Goal: Task Accomplishment & Management: Use online tool/utility

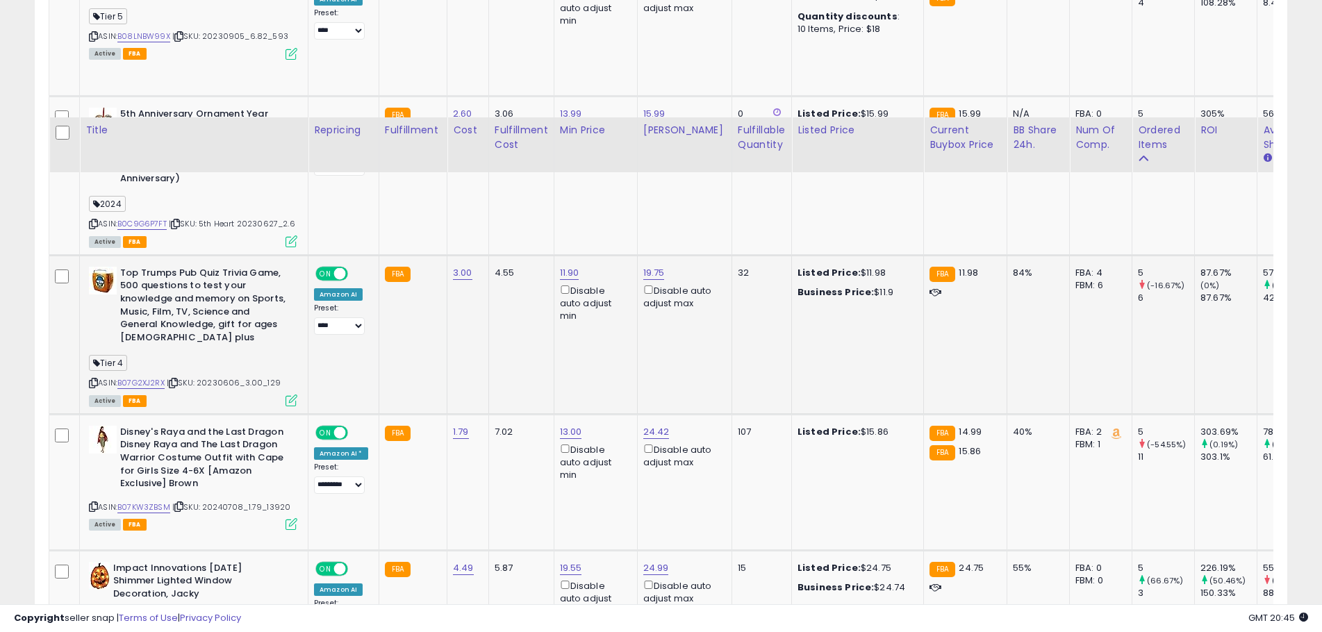
scroll to position [3354, 0]
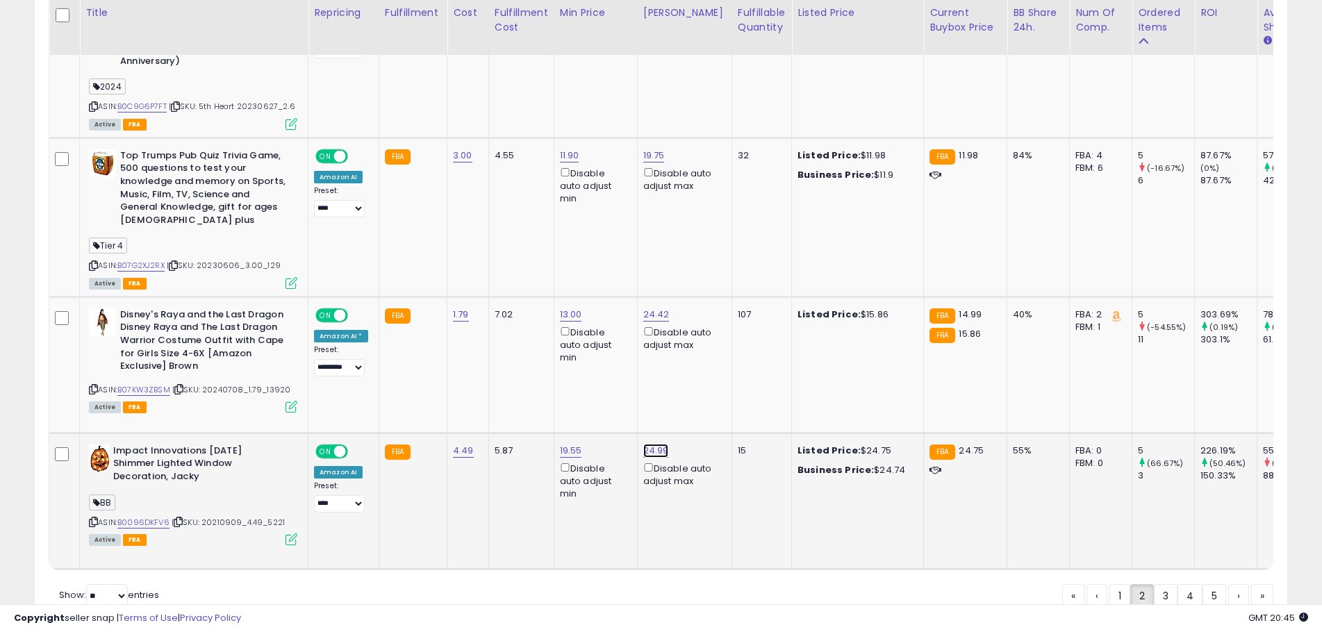
click at [645, 444] on link "24.99" at bounding box center [656, 451] width 26 height 14
drag, startPoint x: 619, startPoint y: 338, endPoint x: 529, endPoint y: 327, distance: 91.1
type input "*****"
click button "submit" at bounding box center [689, 332] width 24 height 21
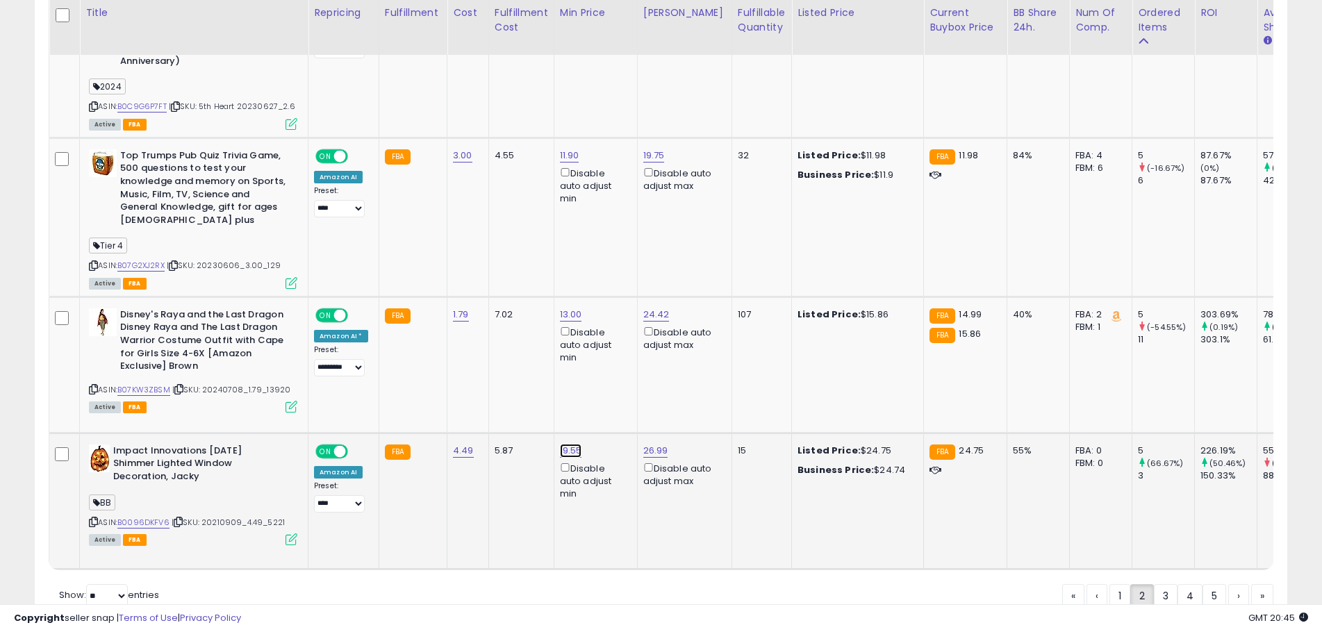
click at [561, 444] on link "19.55" at bounding box center [571, 451] width 22 height 14
drag, startPoint x: 502, startPoint y: 335, endPoint x: 471, endPoint y: 327, distance: 31.5
click at [474, 330] on input "*****" at bounding box center [526, 334] width 124 height 24
type input "*****"
click button "submit" at bounding box center [605, 332] width 24 height 21
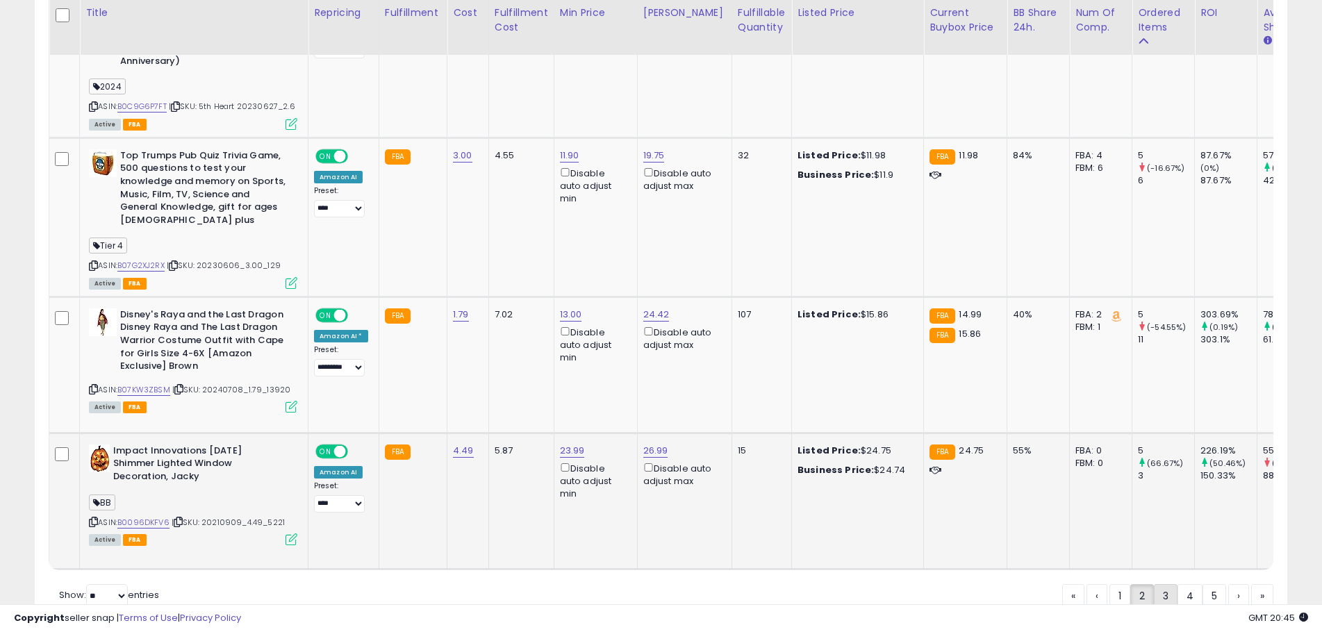
click at [1164, 584] on link "3" at bounding box center [1166, 596] width 24 height 24
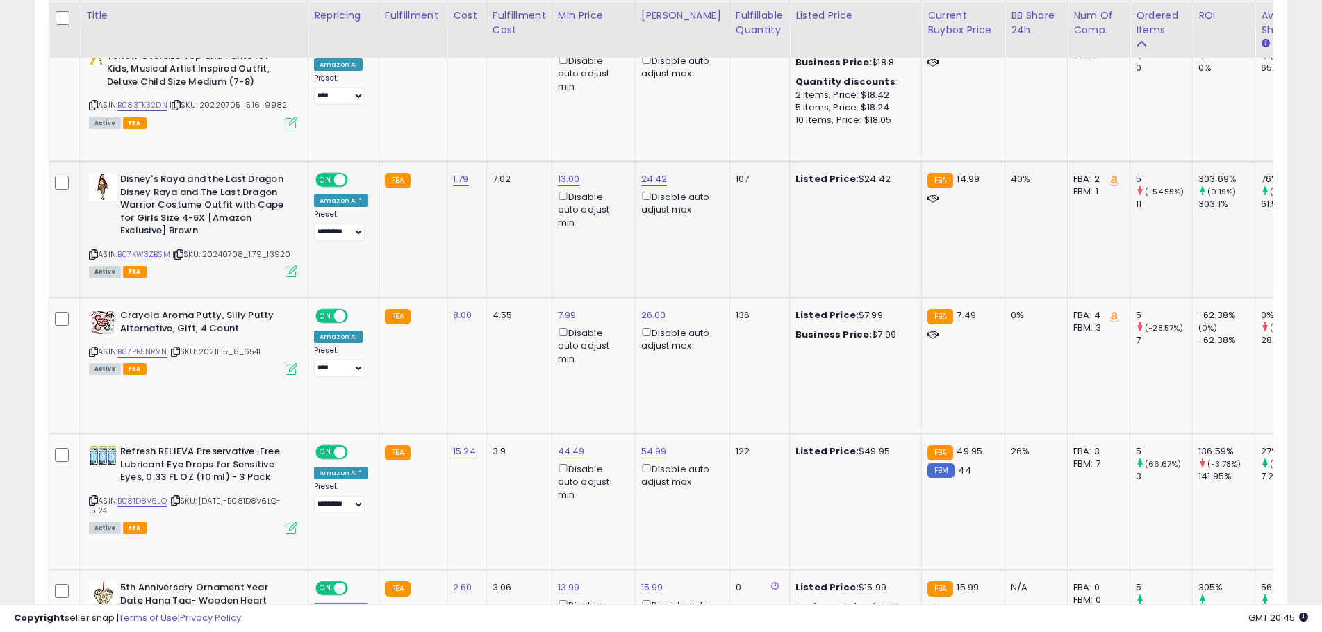
scroll to position [347, 0]
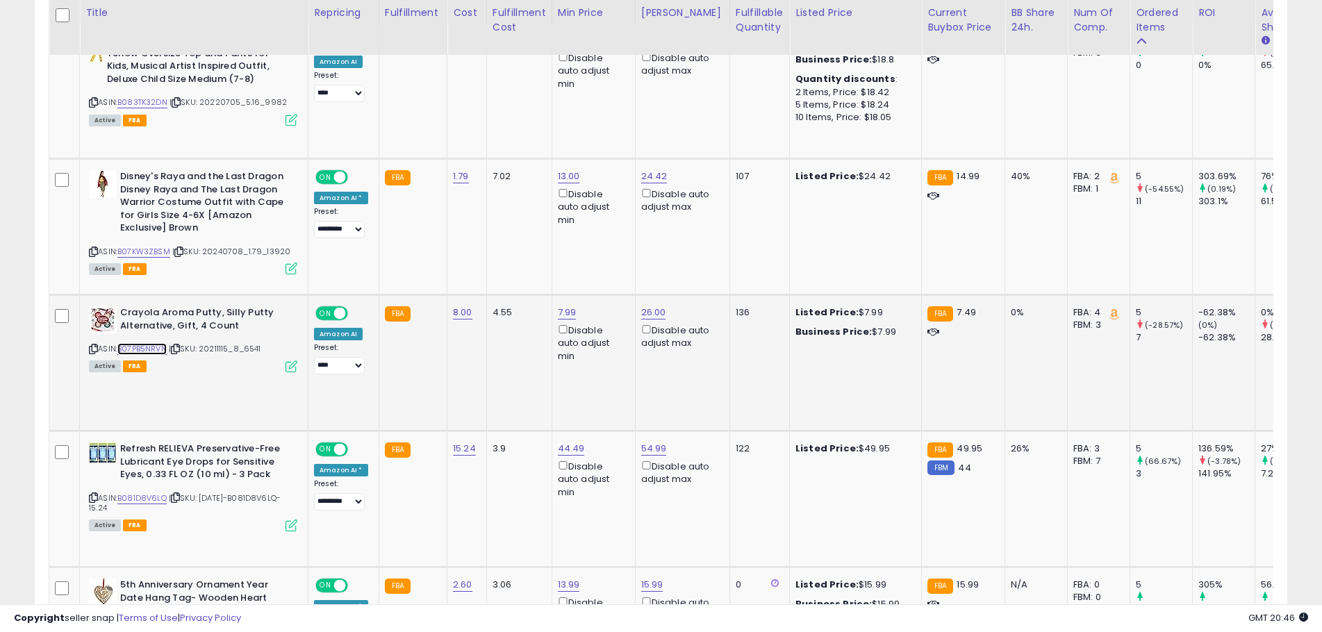
click at [147, 350] on link "B07PB5NRVN" at bounding box center [141, 349] width 49 height 12
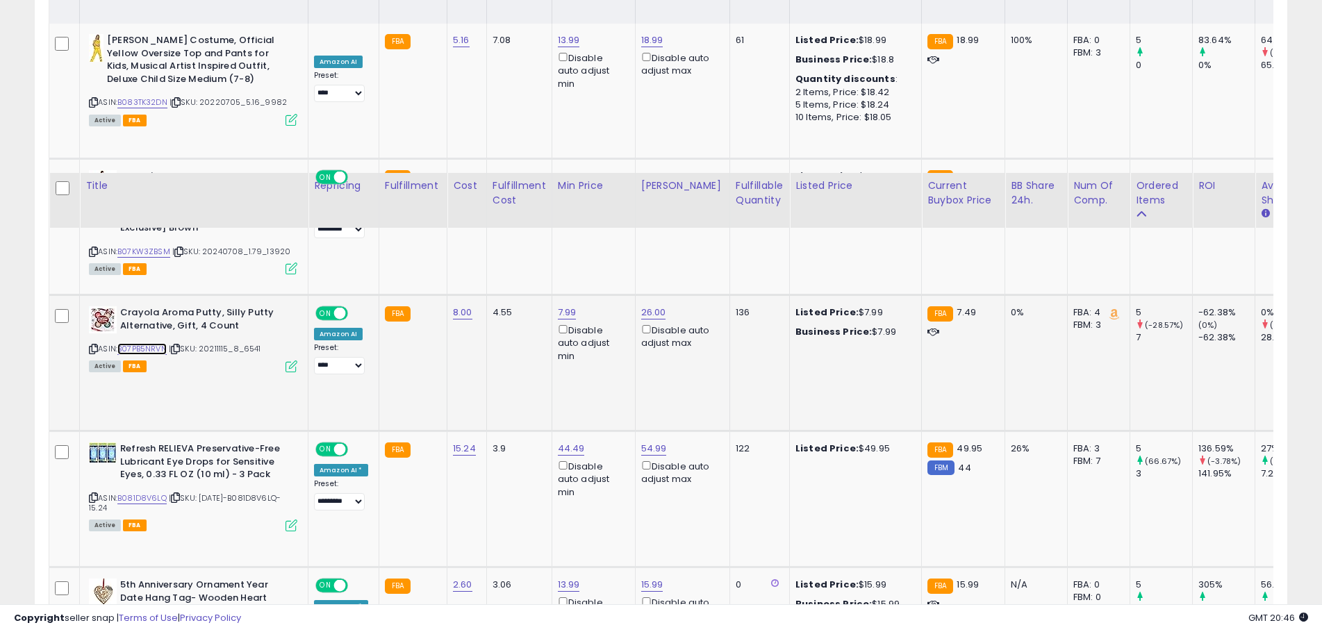
scroll to position [625, 0]
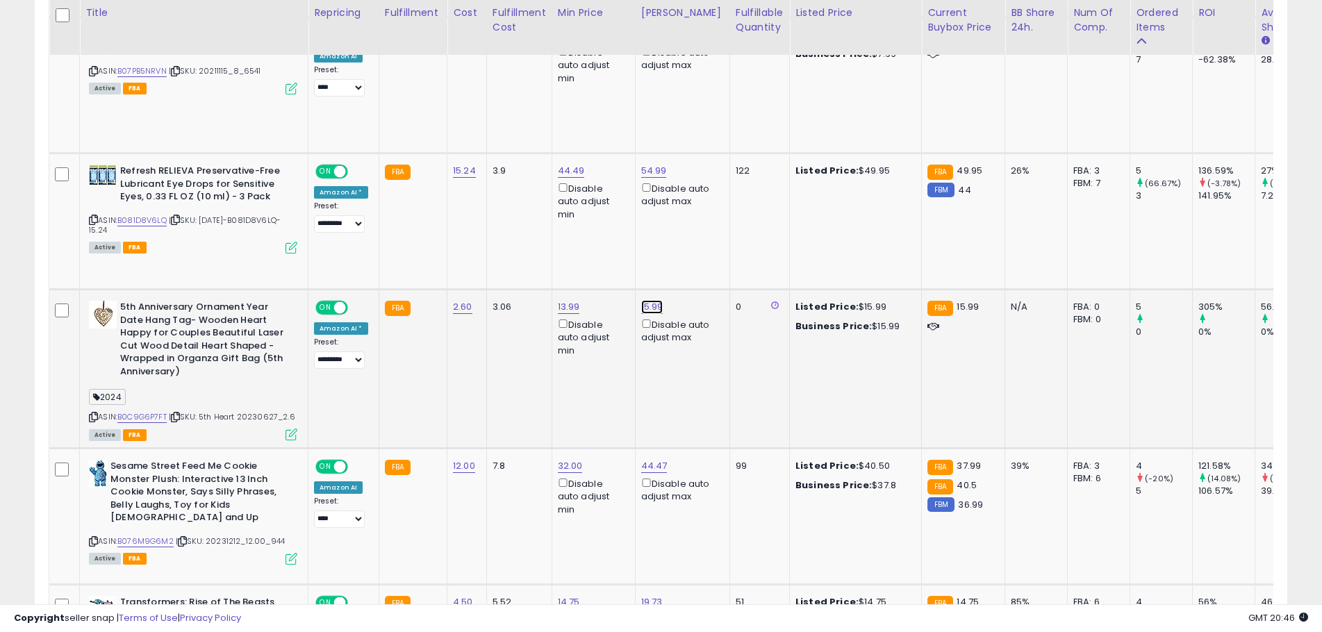
click at [643, 304] on link "15.99" at bounding box center [652, 307] width 22 height 14
drag, startPoint x: 611, startPoint y: 261, endPoint x: 514, endPoint y: 254, distance: 97.6
type input "*****"
click button "submit" at bounding box center [687, 257] width 24 height 21
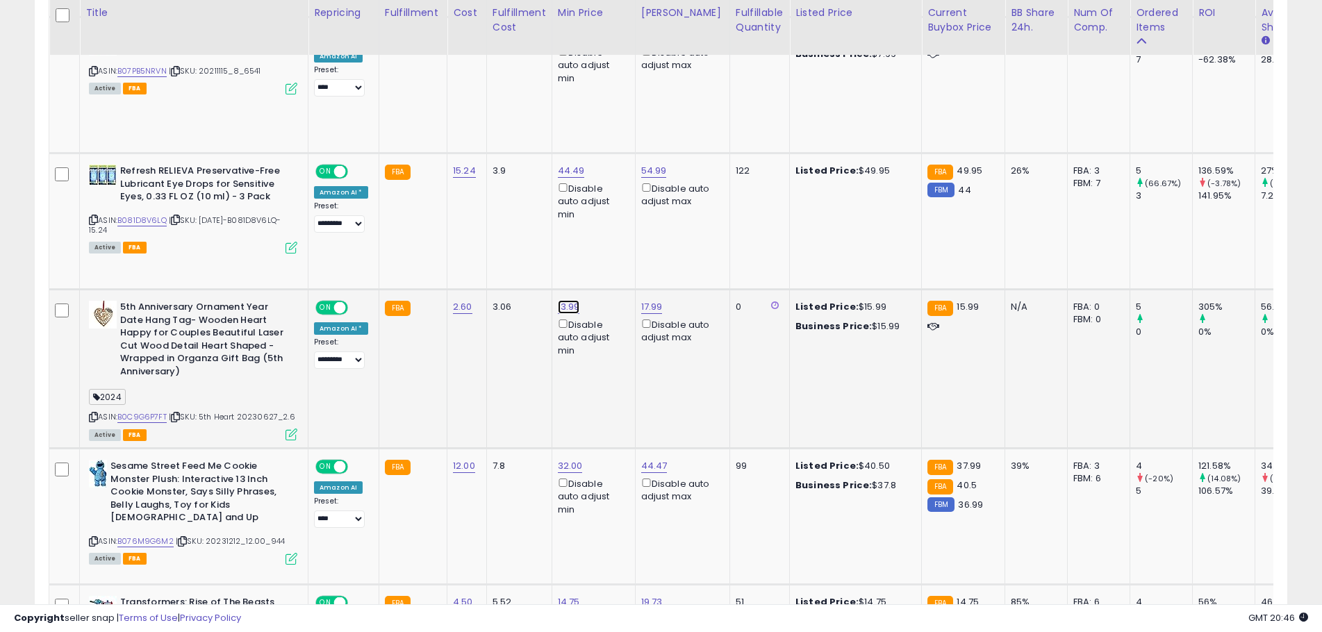
click at [565, 306] on link "13.99" at bounding box center [569, 307] width 22 height 14
drag, startPoint x: 554, startPoint y: 263, endPoint x: 454, endPoint y: 264, distance: 100.7
click at [454, 264] on div "***** This will override store markup" at bounding box center [552, 266] width 200 height 51
type input "*****"
click button "submit" at bounding box center [603, 257] width 24 height 21
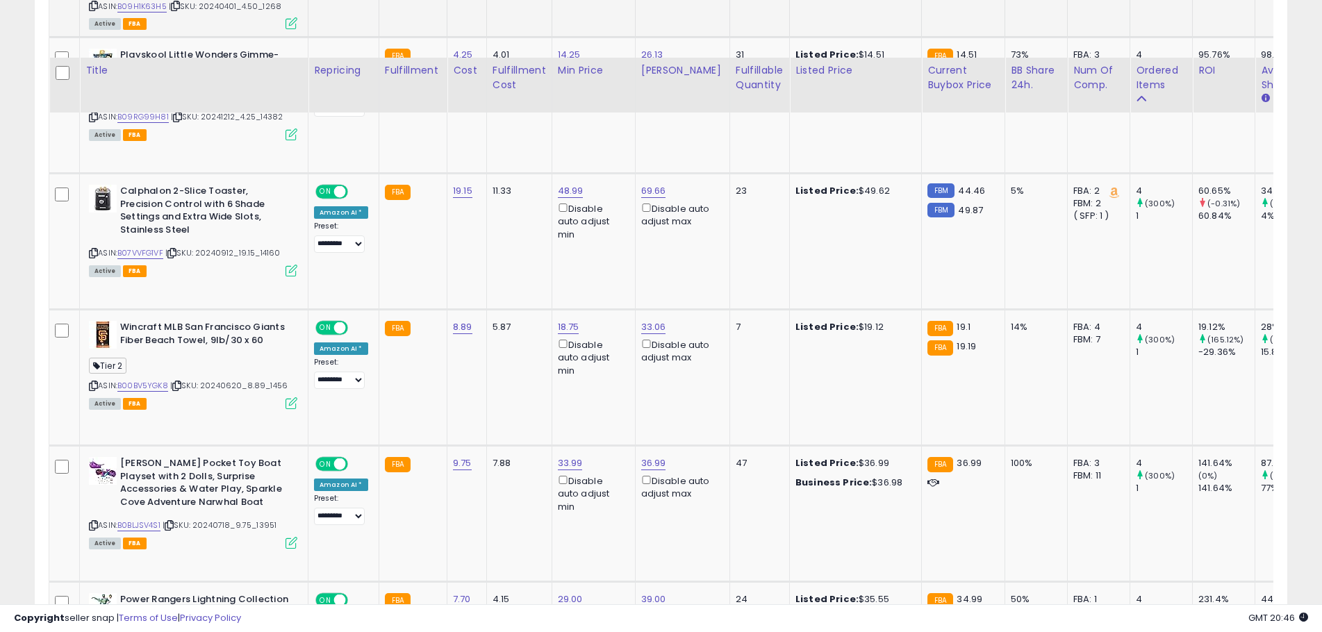
scroll to position [1389, 0]
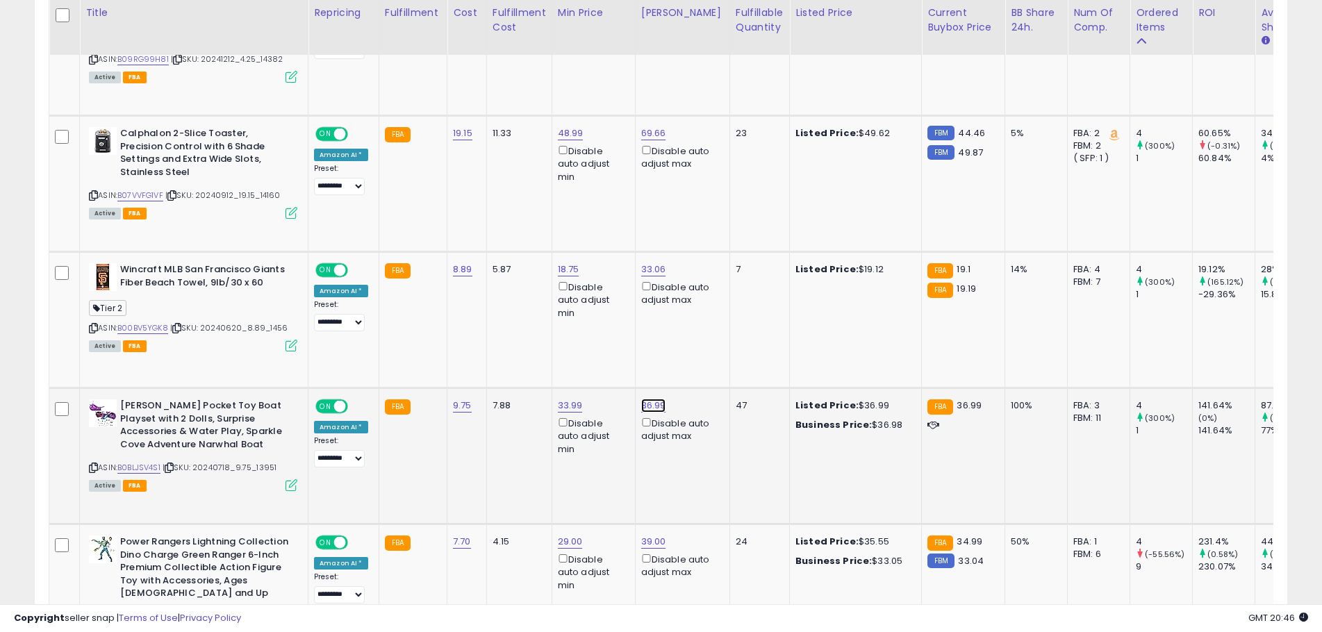
click at [650, 399] on link "36.99" at bounding box center [653, 406] width 25 height 14
drag, startPoint x: 635, startPoint y: 346, endPoint x: 513, endPoint y: 347, distance: 121.6
click at [675, 333] on button "submit" at bounding box center [687, 343] width 24 height 21
drag, startPoint x: 584, startPoint y: 352, endPoint x: 470, endPoint y: 347, distance: 114.0
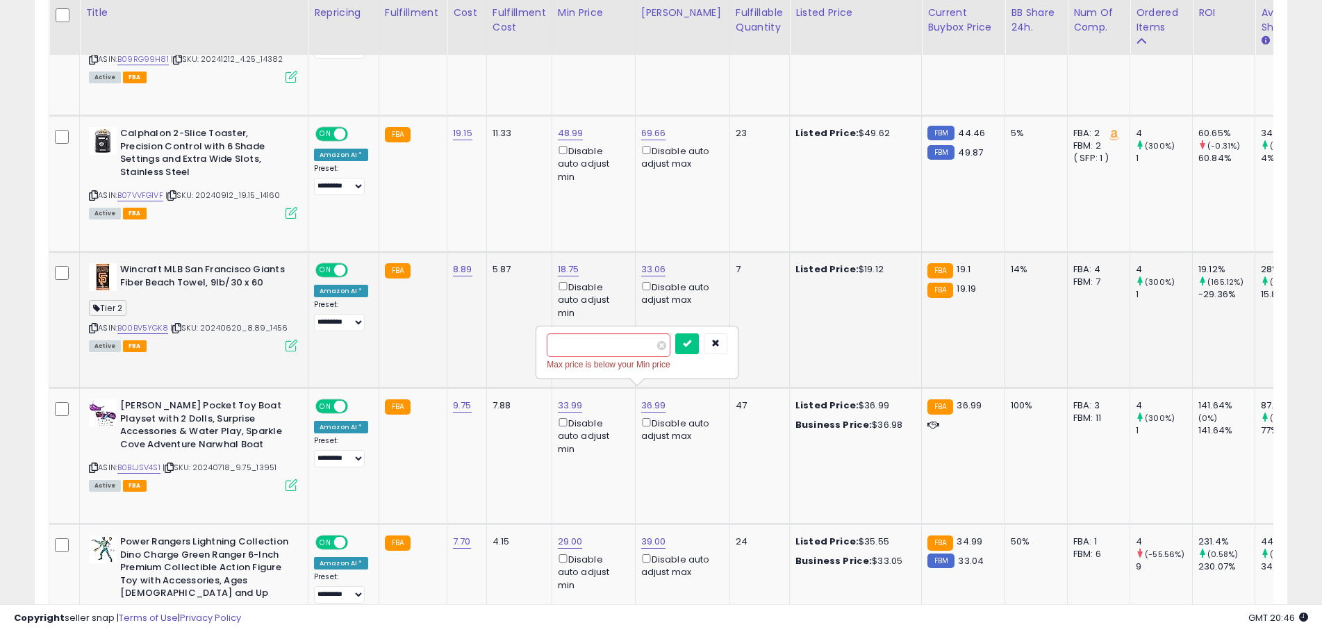
type input "*****"
click button "submit" at bounding box center [687, 343] width 24 height 21
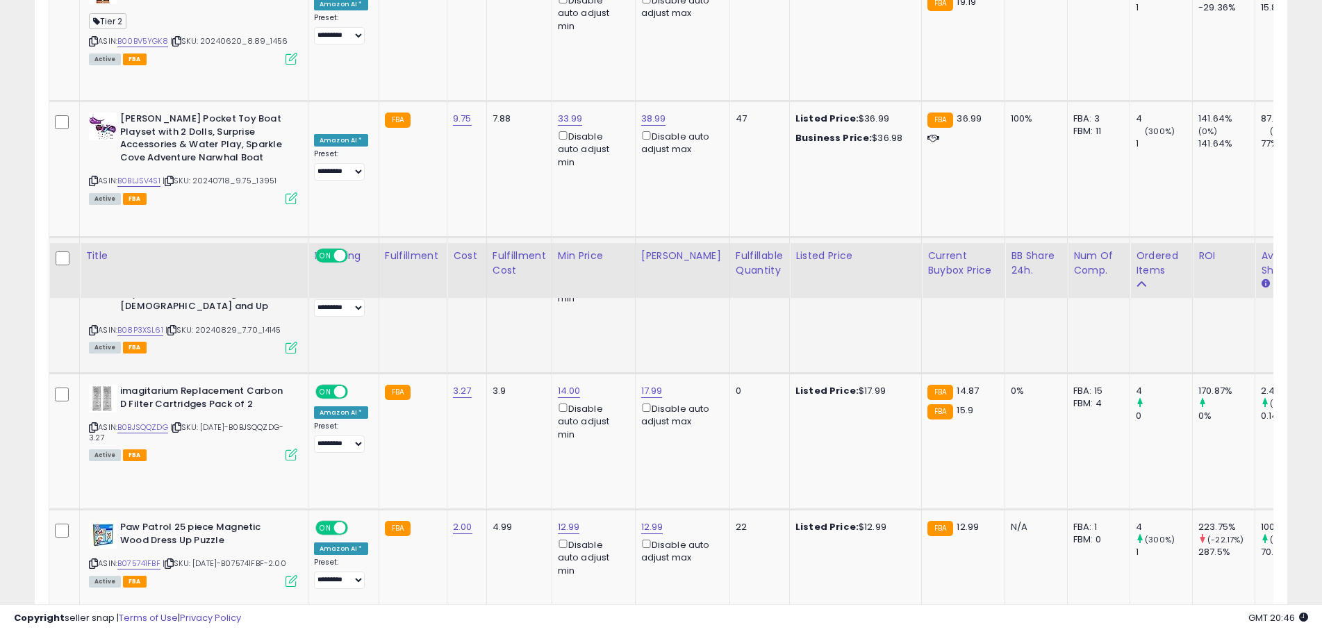
scroll to position [1945, 0]
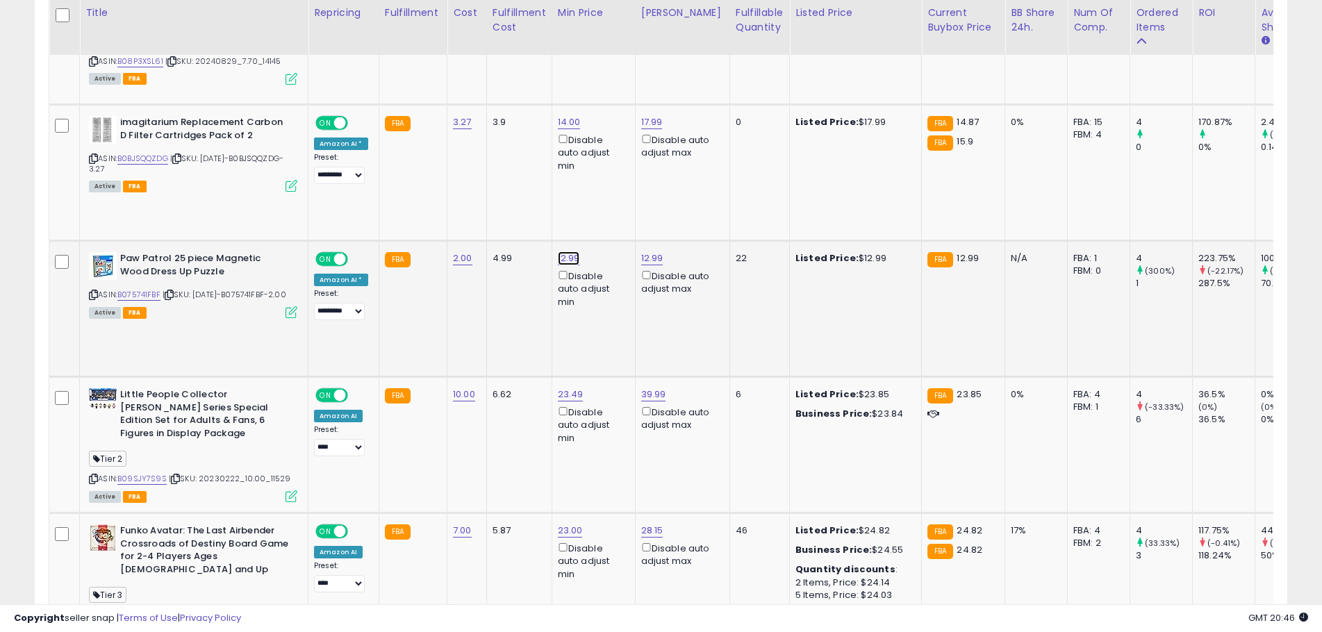
click at [559, 251] on link "12.99" at bounding box center [569, 258] width 22 height 14
drag, startPoint x: 518, startPoint y: 207, endPoint x: 422, endPoint y: 201, distance: 96.8
click at [422, 201] on tbody "[PERSON_NAME] Costume, Official Yellow Oversize Top and Pants for Kids, Musical…" at bounding box center [791, 169] width 1484 height 3486
type input "*****"
click button "submit" at bounding box center [603, 196] width 24 height 21
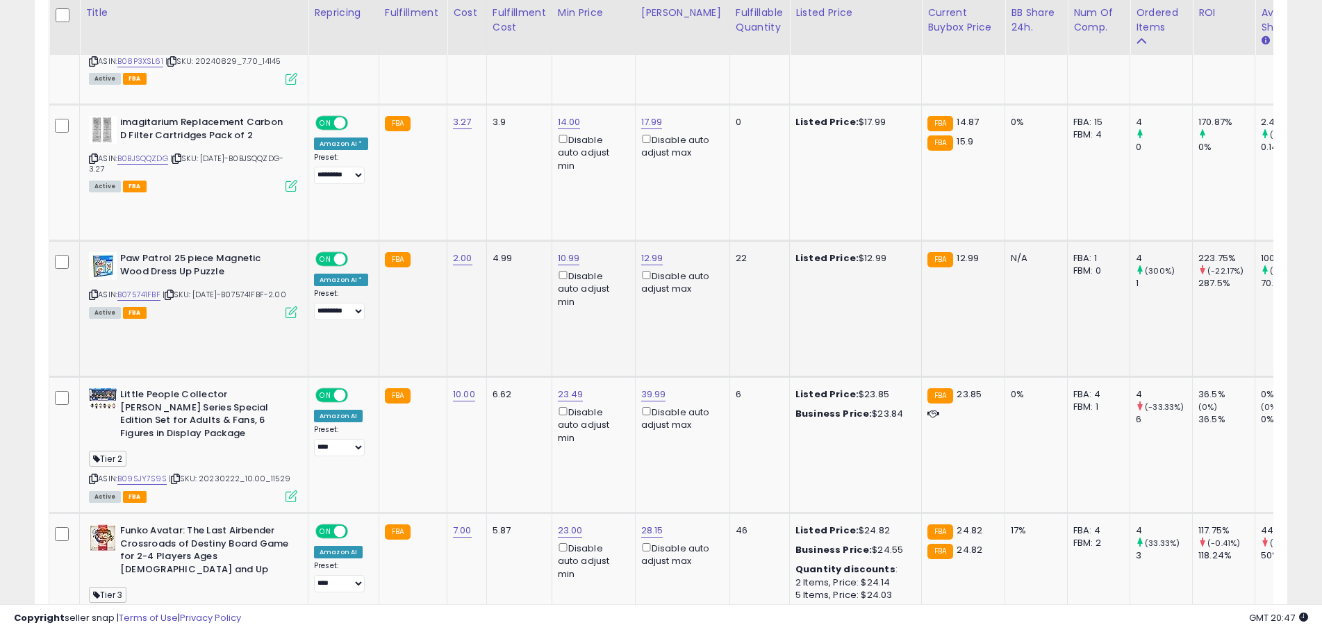
click at [174, 291] on icon at bounding box center [169, 295] width 9 height 8
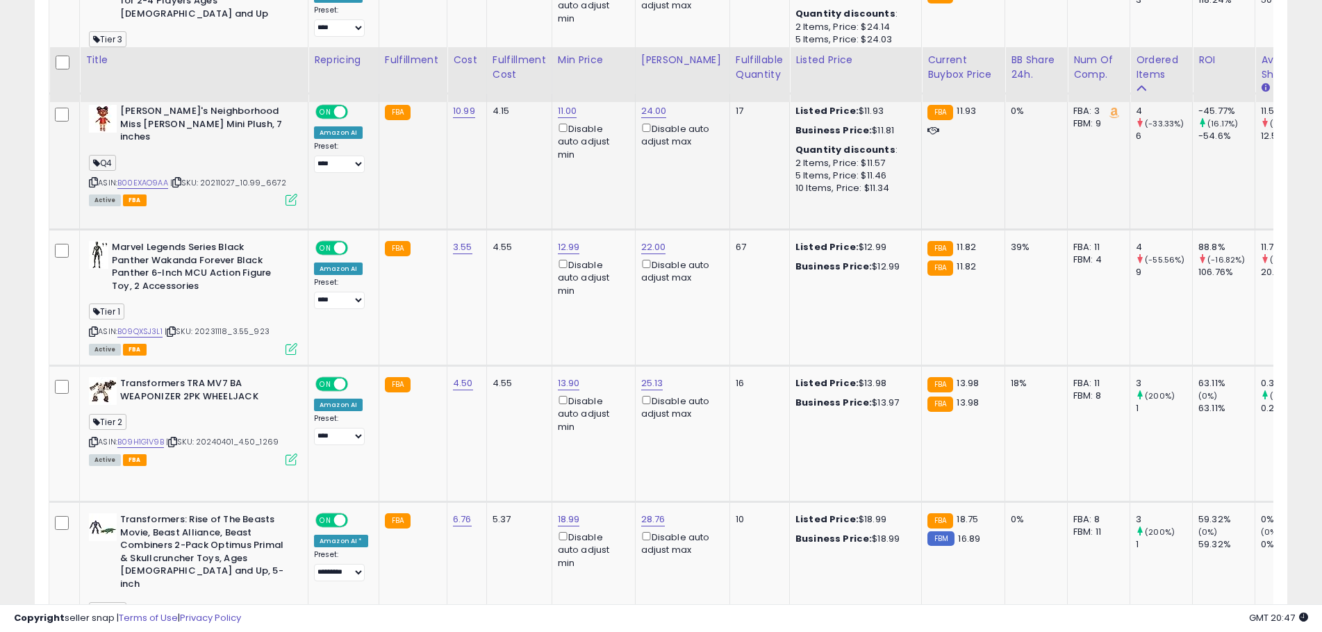
scroll to position [2640, 0]
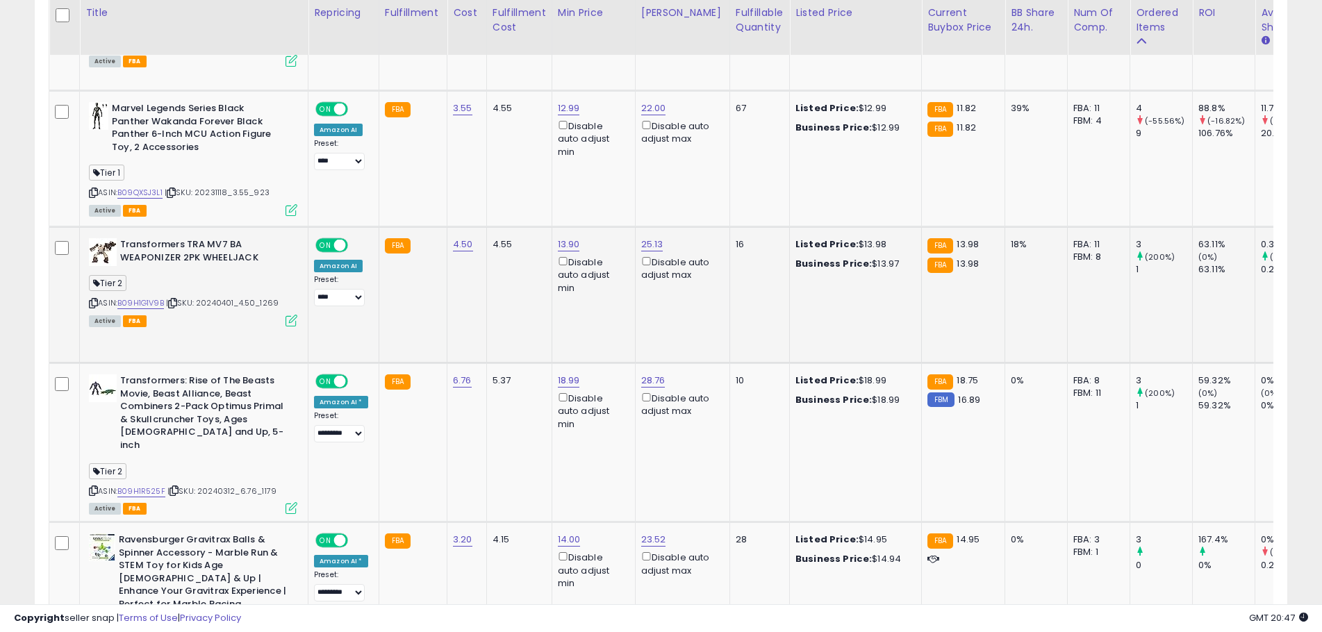
click at [176, 299] on icon at bounding box center [172, 303] width 9 height 8
click at [176, 487] on icon at bounding box center [174, 491] width 9 height 8
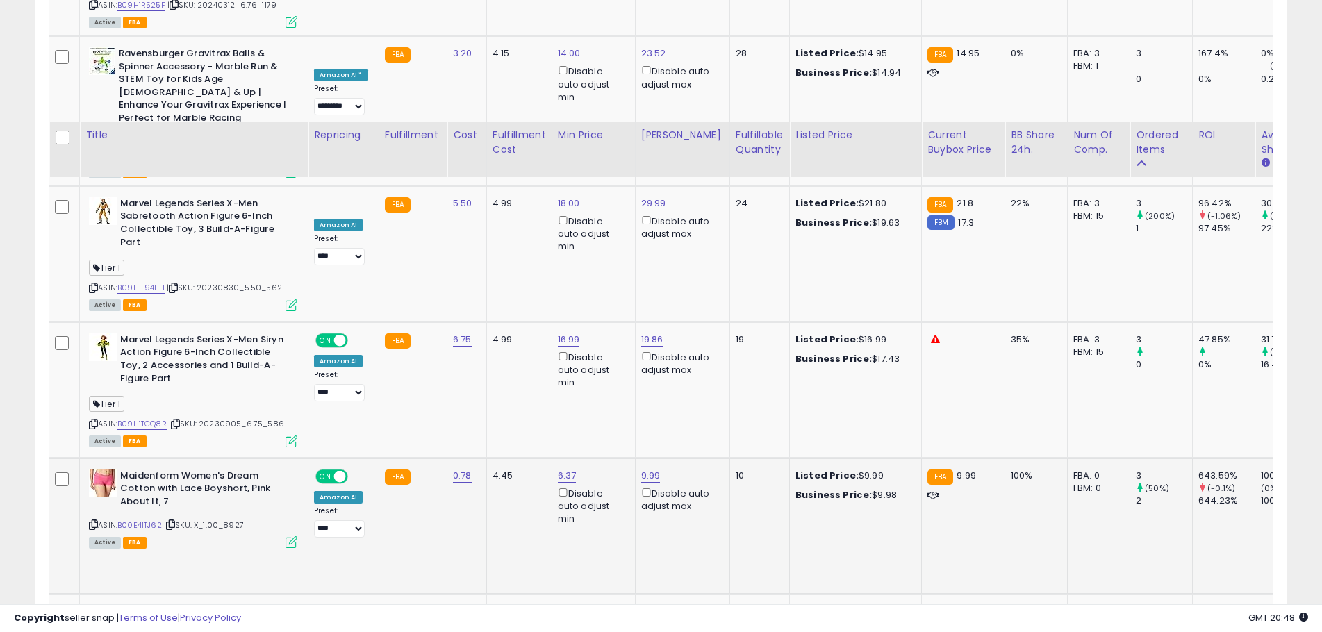
scroll to position [3318, 0]
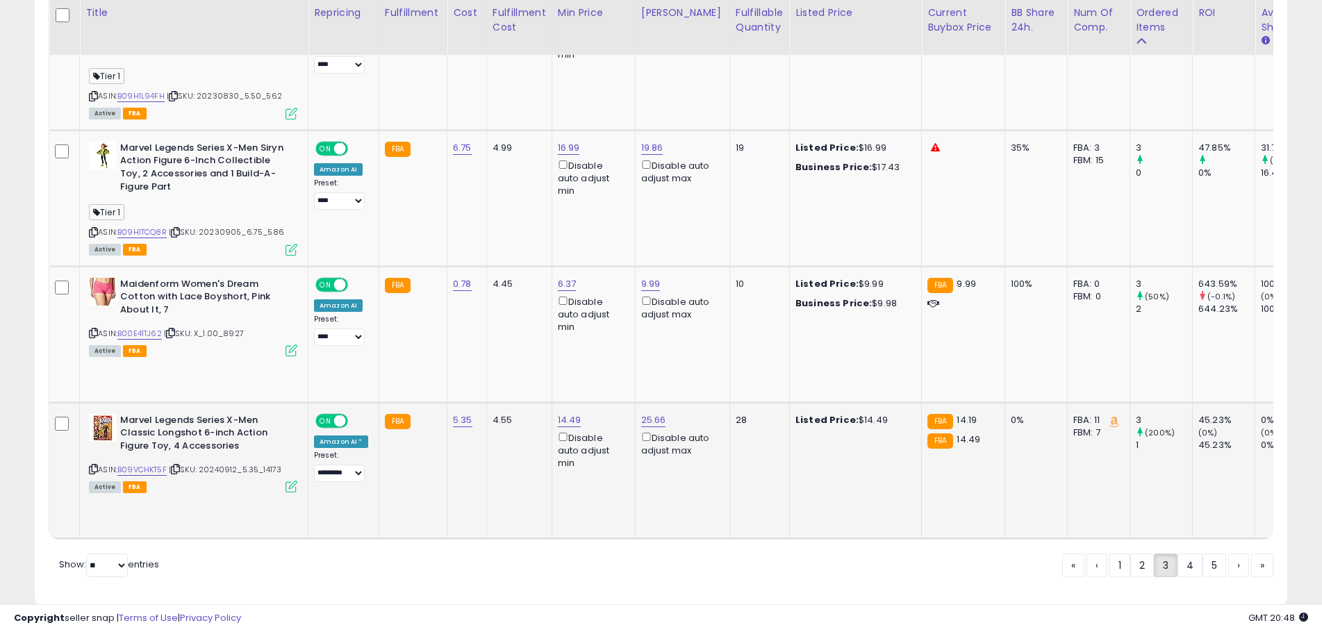
click at [179, 465] on icon at bounding box center [175, 469] width 9 height 8
click at [1183, 554] on link "4" at bounding box center [1190, 566] width 25 height 24
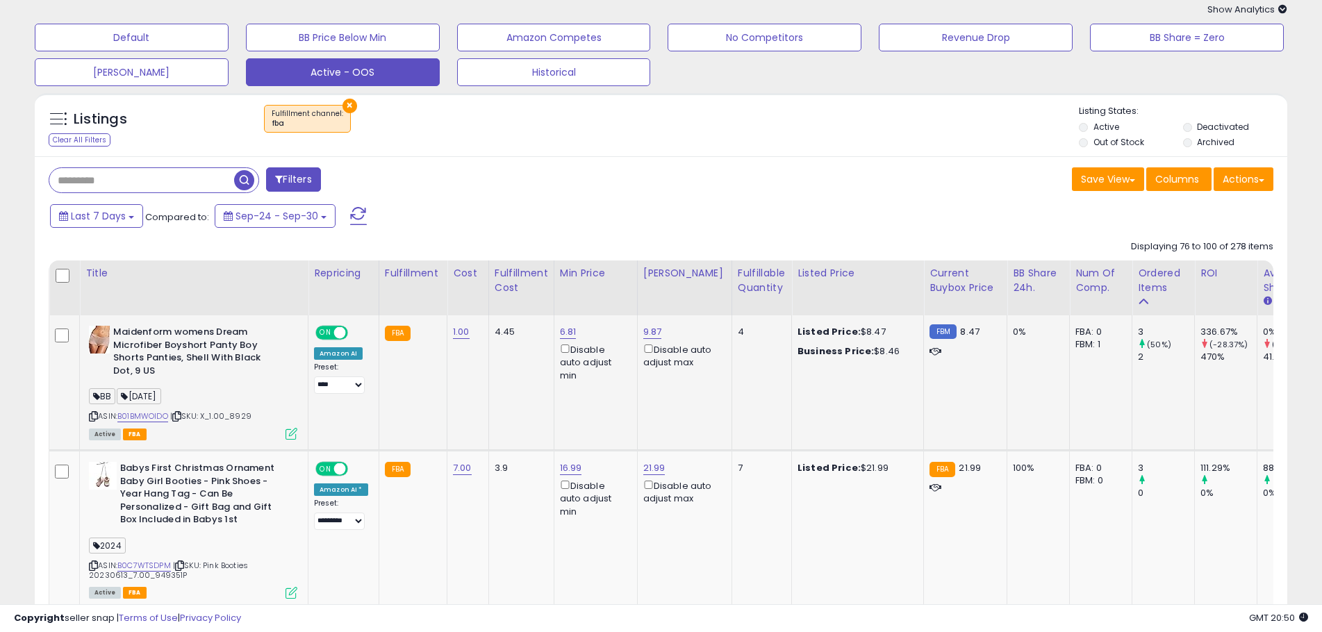
scroll to position [208, 0]
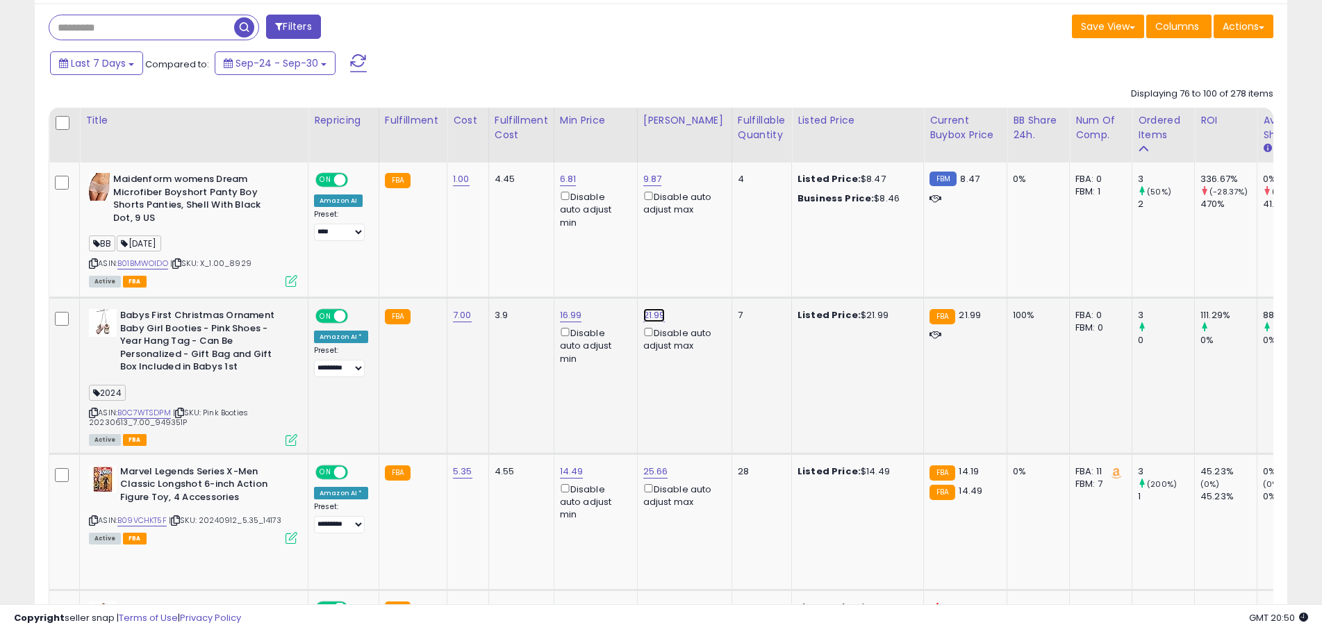
click at [648, 314] on link "21.99" at bounding box center [654, 315] width 22 height 14
drag, startPoint x: 576, startPoint y: 271, endPoint x: 538, endPoint y: 269, distance: 37.6
click at [538, 269] on div "***** This will override store markup" at bounding box center [638, 274] width 200 height 51
type input "*****"
click button "submit" at bounding box center [688, 266] width 24 height 21
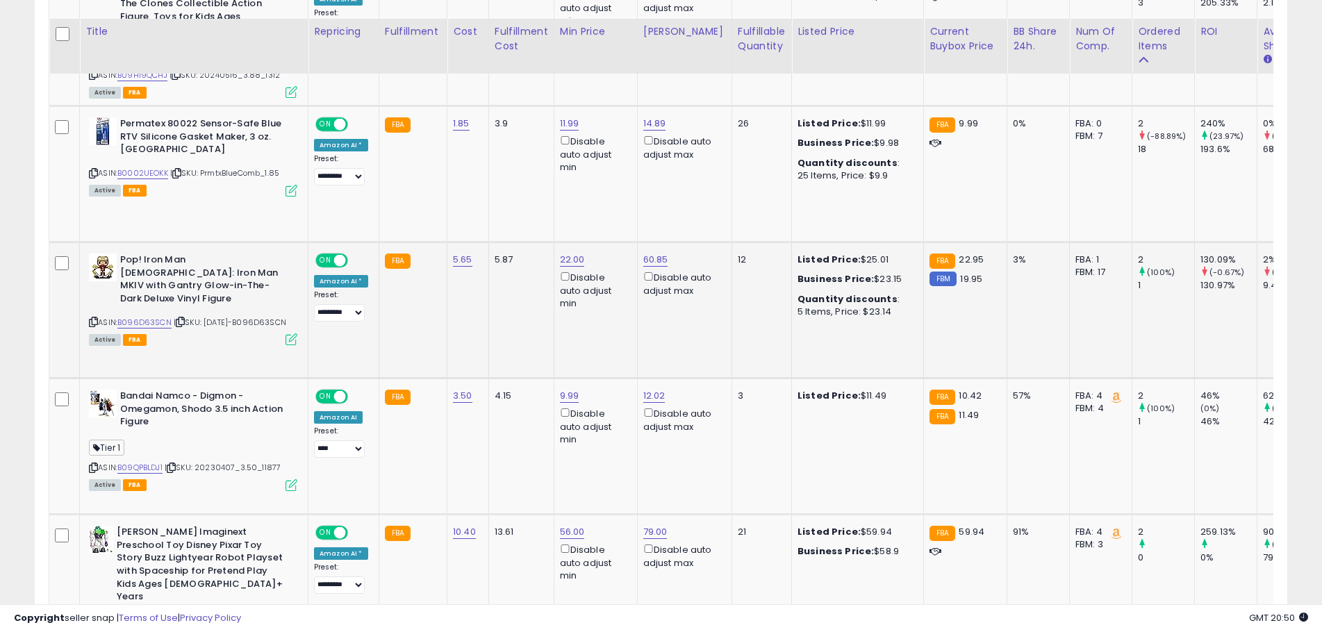
scroll to position [1389, 0]
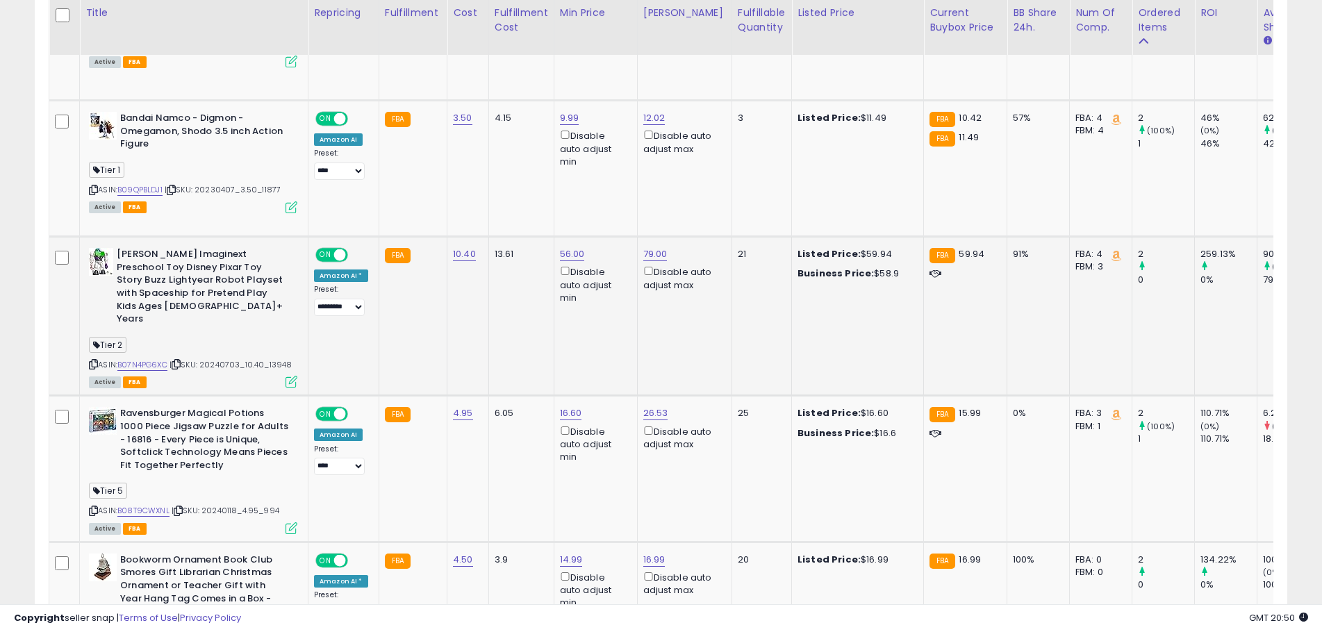
click at [181, 361] on icon at bounding box center [176, 365] width 9 height 8
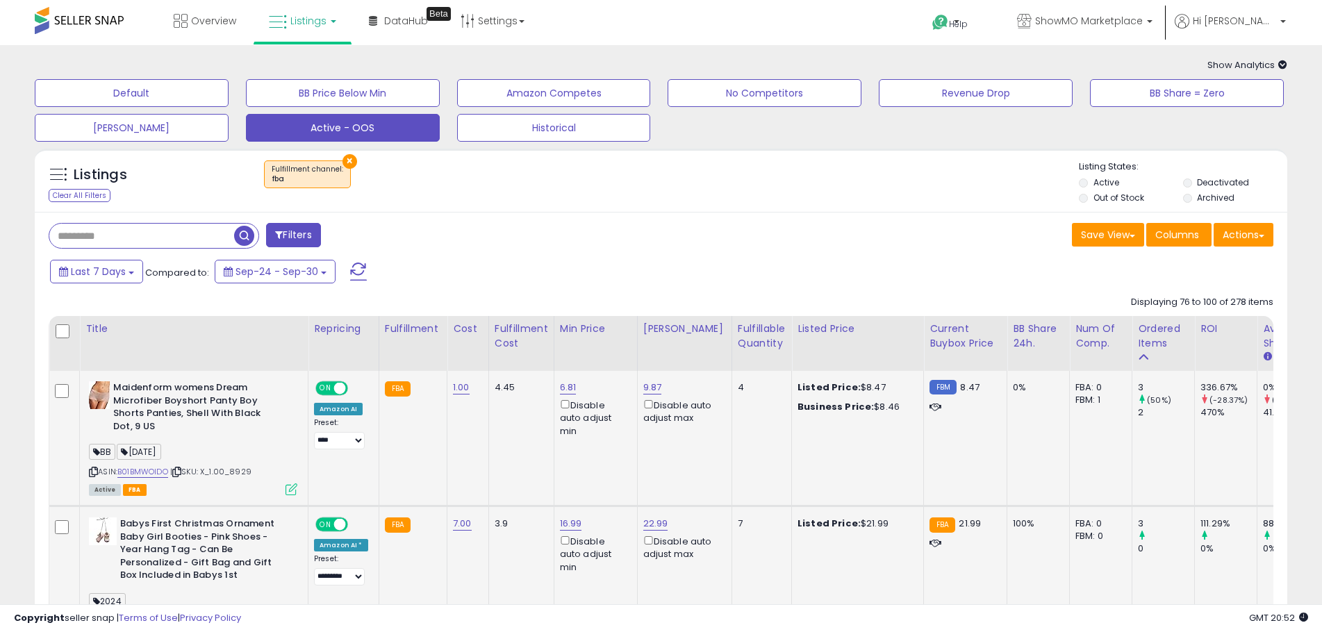
scroll to position [347, 0]
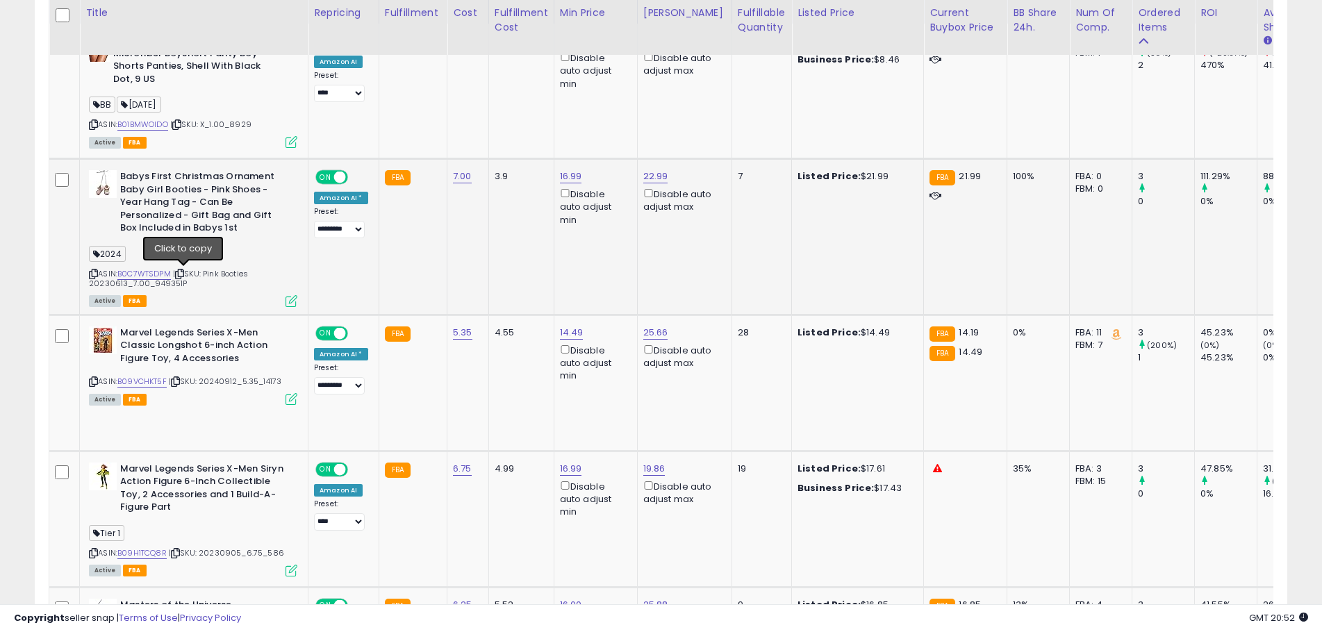
click at [183, 272] on icon at bounding box center [179, 274] width 9 height 8
click at [89, 272] on div "Babys First Christmas Ornament Baby Girl Booties - Pink Shoes - Year Hang Tag -…" at bounding box center [191, 237] width 212 height 135
click at [93, 274] on icon at bounding box center [93, 274] width 9 height 8
click at [93, 272] on icon at bounding box center [93, 274] width 9 height 8
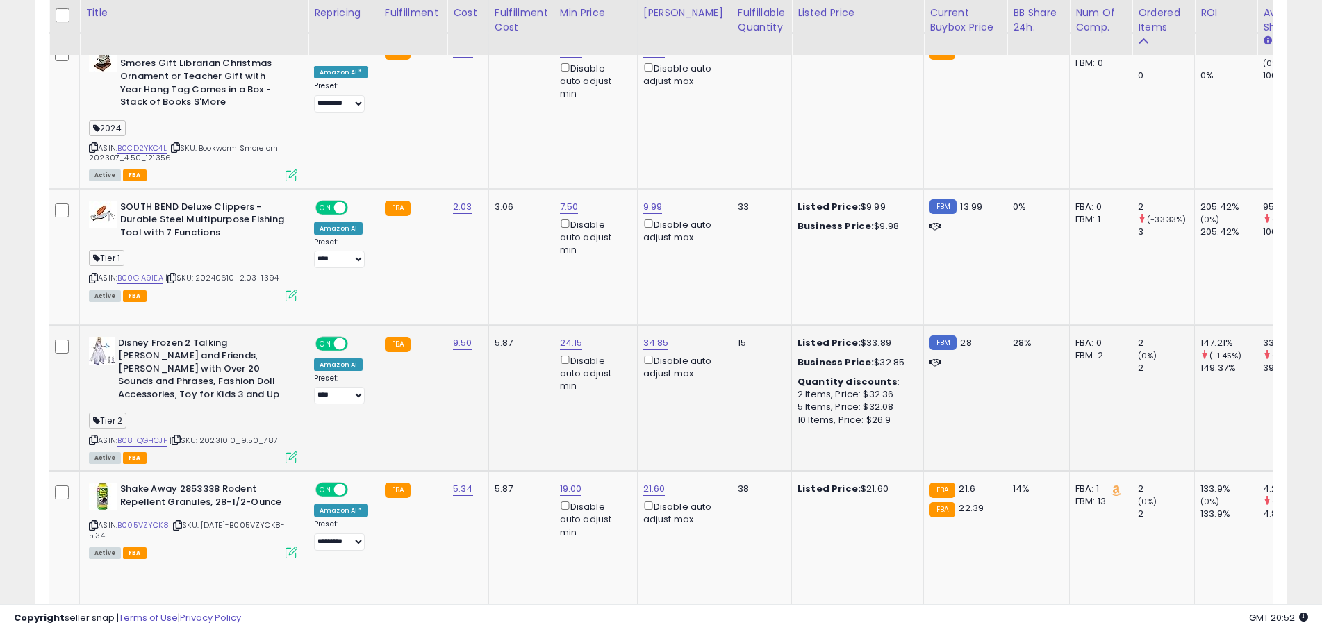
scroll to position [1806, 0]
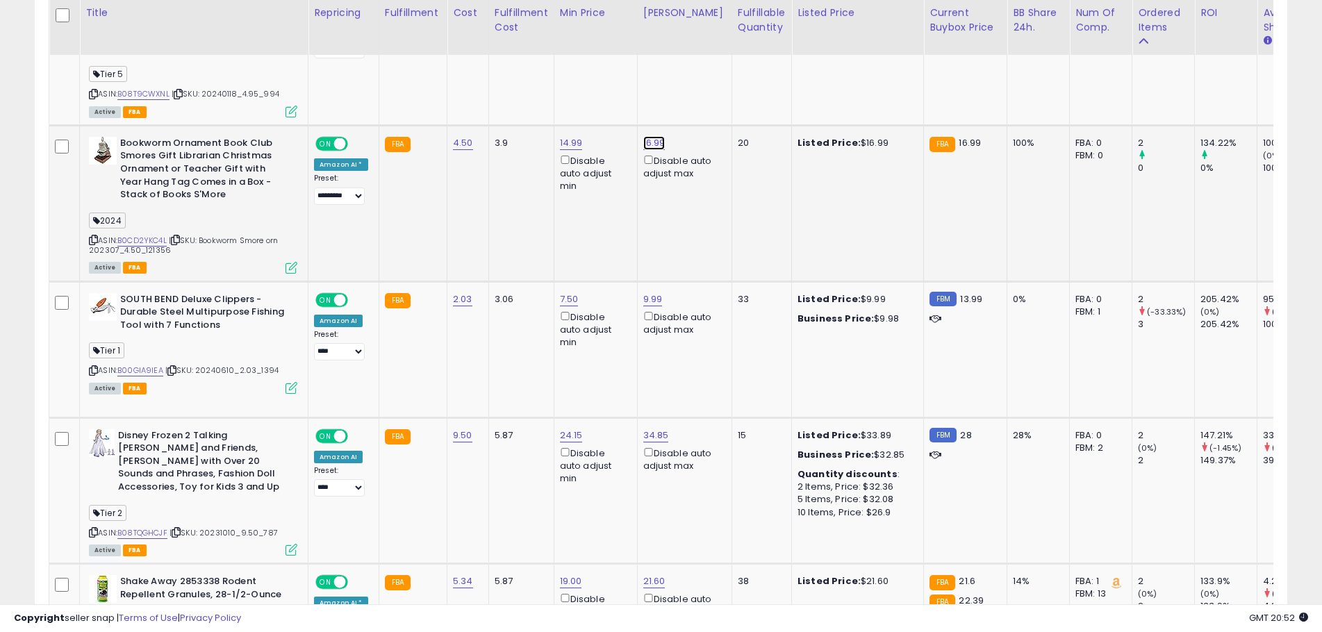
click at [643, 136] on link "16.99" at bounding box center [654, 143] width 22 height 14
click at [648, 136] on link "16.99" at bounding box center [654, 143] width 22 height 14
drag, startPoint x: 600, startPoint y: 76, endPoint x: 498, endPoint y: 65, distance: 102.0
click at [500, 66] on tbody "Maidenform womens Dream Microfiber Boyshort Panty Boy Shorts Panties, Shell Wit…" at bounding box center [792, 330] width 1486 height 3530
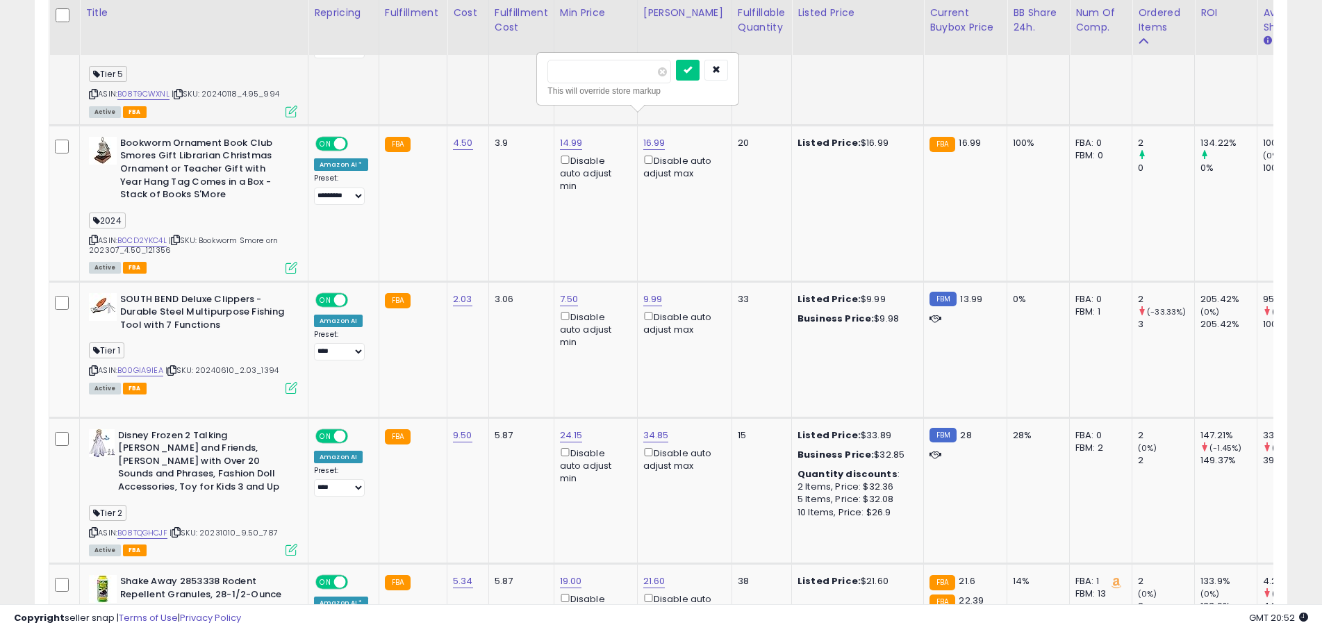
type input "*****"
click button "submit" at bounding box center [688, 70] width 24 height 21
click at [91, 236] on icon at bounding box center [93, 240] width 9 height 8
click at [180, 236] on icon at bounding box center [175, 240] width 9 height 8
click at [178, 236] on icon at bounding box center [175, 240] width 9 height 8
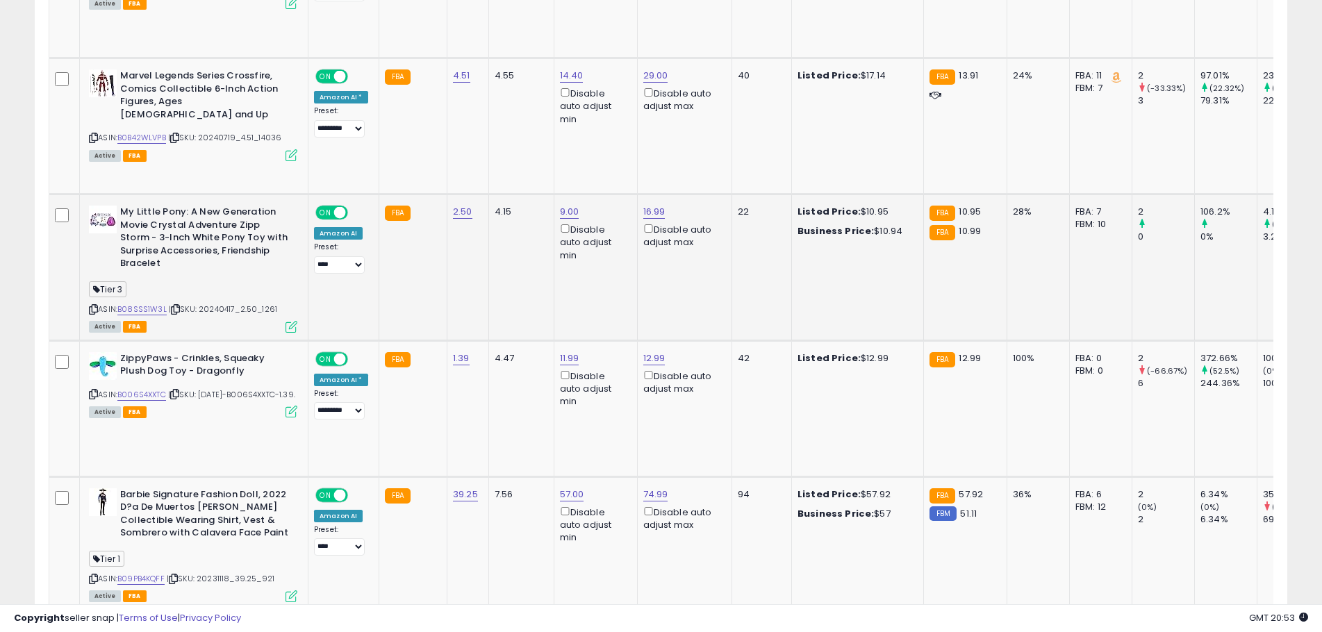
scroll to position [2501, 0]
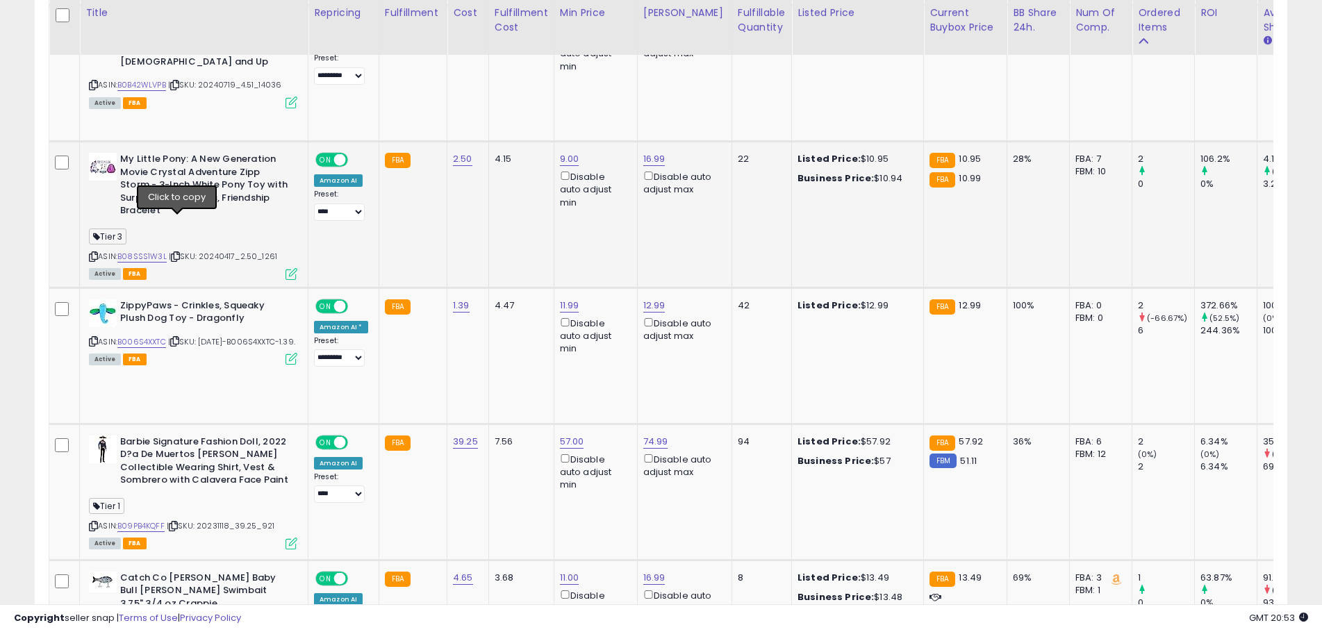
drag, startPoint x: 179, startPoint y: 224, endPoint x: 187, endPoint y: 244, distance: 21.8
click at [179, 253] on icon at bounding box center [175, 257] width 9 height 8
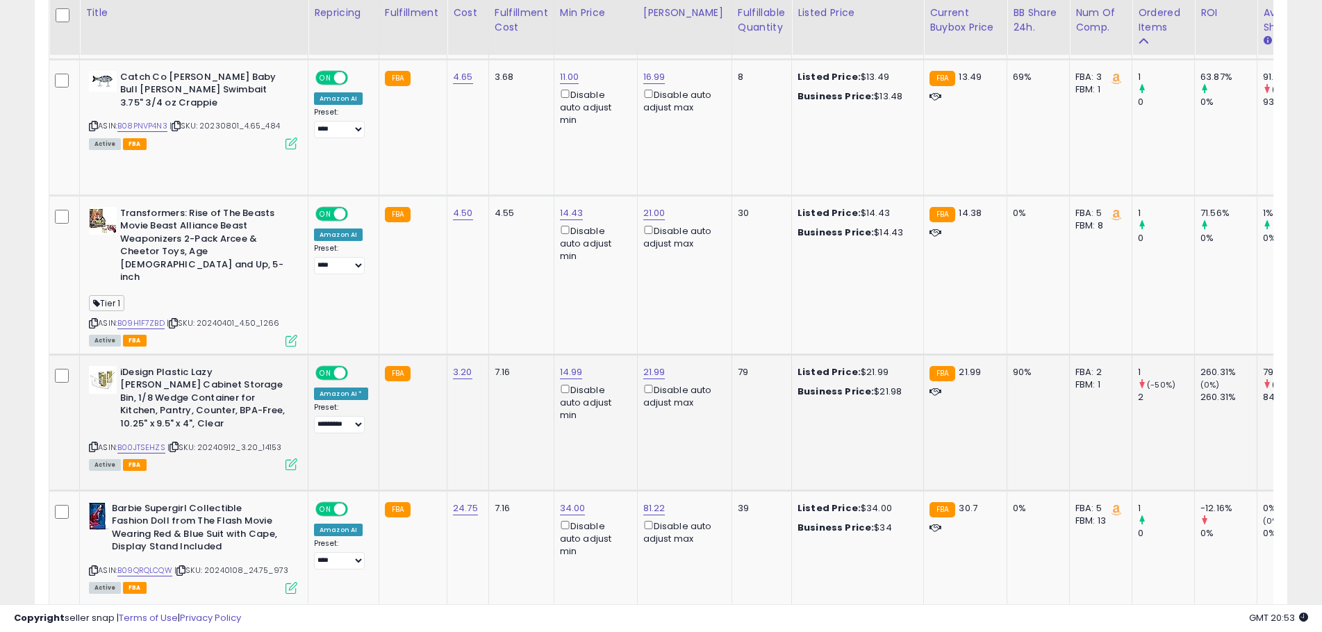
scroll to position [3057, 0]
